Goal: Navigation & Orientation: Find specific page/section

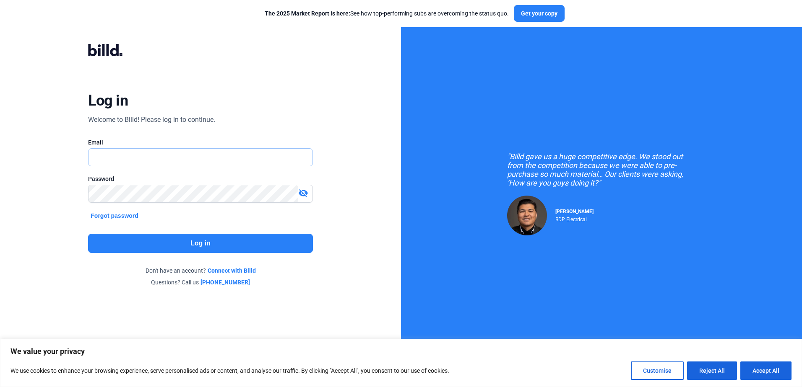
type input "[PERSON_NAME][EMAIL_ADDRESS][DOMAIN_NAME]"
click at [197, 242] on button "Log in" at bounding box center [200, 243] width 224 height 19
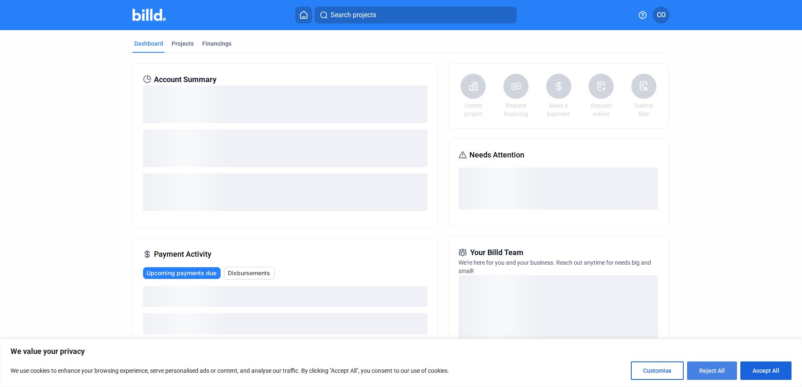
click at [725, 371] on button "Reject All" at bounding box center [712, 371] width 50 height 18
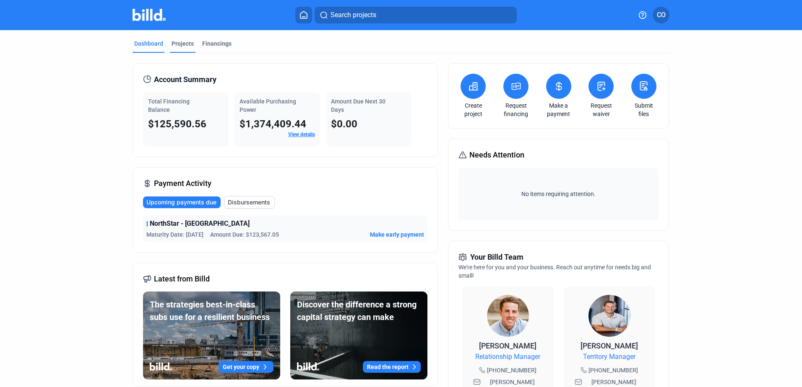
click at [181, 43] on div "Projects" at bounding box center [182, 43] width 22 height 8
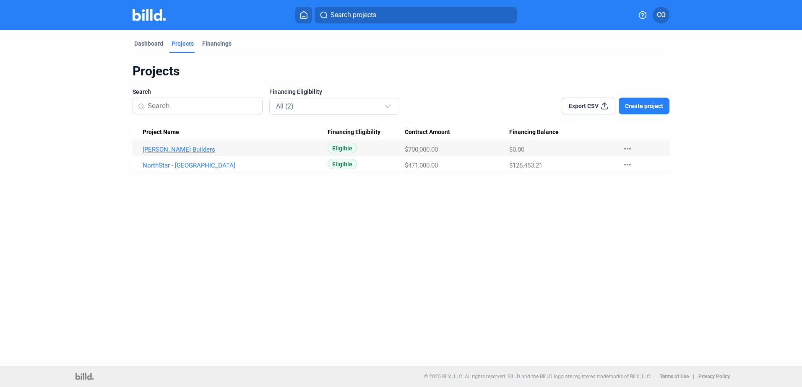
click at [161, 149] on link "[PERSON_NAME] Builders" at bounding box center [235, 150] width 185 height 8
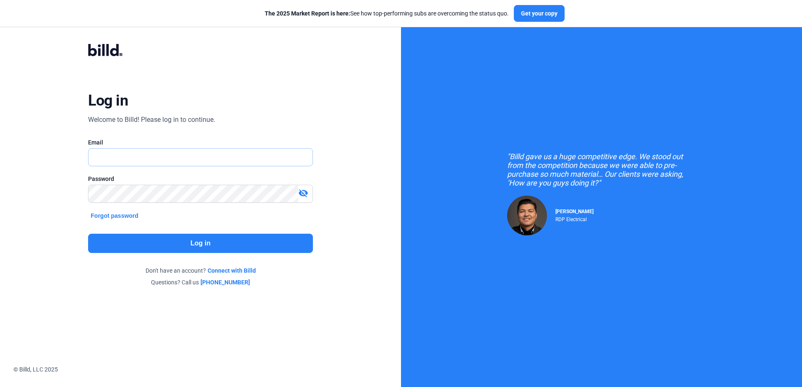
type input "[PERSON_NAME][EMAIL_ADDRESS][DOMAIN_NAME]"
click at [217, 238] on button "Log in" at bounding box center [200, 243] width 224 height 19
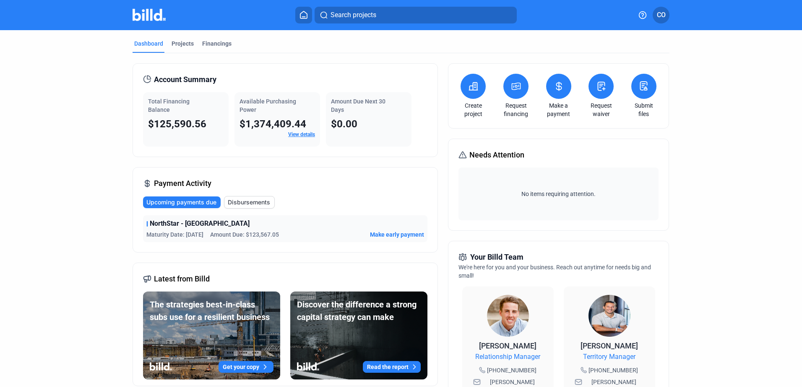
click at [196, 123] on span "$125,590.56" at bounding box center [177, 124] width 58 height 12
click at [182, 39] on mat-tab-group "Dashboard Projects Financings Account Summary Total Financing Balance $125,590.…" at bounding box center [400, 320] width 537 height 580
click at [182, 41] on div "Projects" at bounding box center [182, 43] width 22 height 8
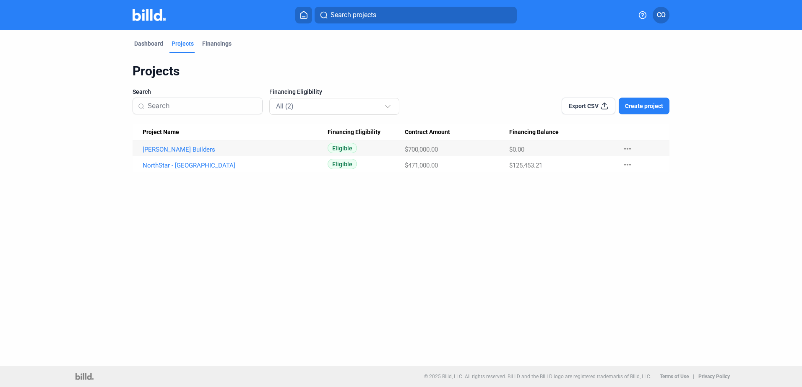
drag, startPoint x: 63, startPoint y: 90, endPoint x: 241, endPoint y: 3, distance: 197.8
click at [65, 88] on dashboard "Dashboard Projects Financings Projects Search Financing Eligibility All (2) Exp…" at bounding box center [401, 101] width 722 height 142
